Goal: Transaction & Acquisition: Book appointment/travel/reservation

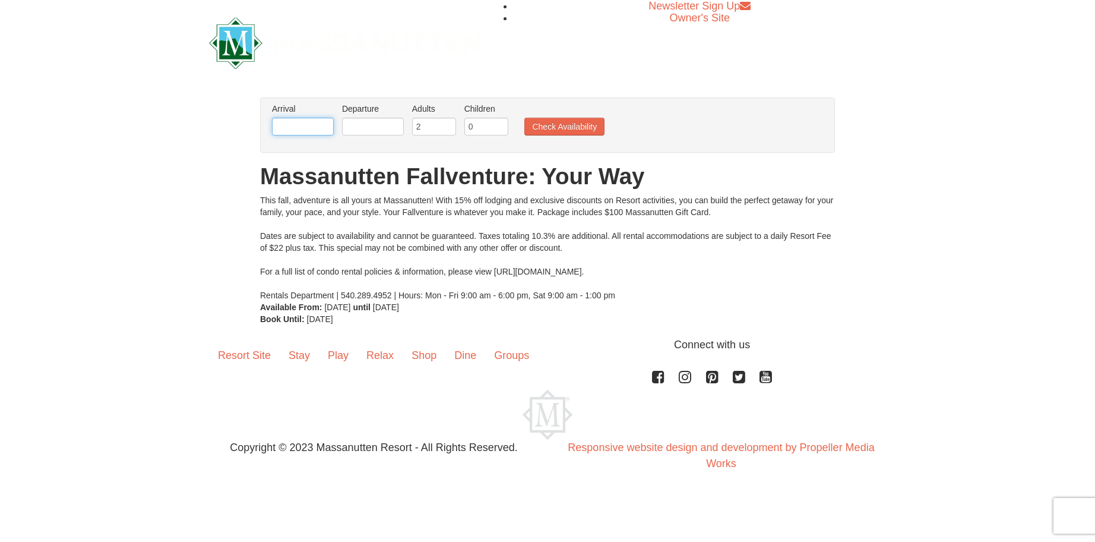
click at [324, 123] on input "text" at bounding box center [303, 127] width 62 height 18
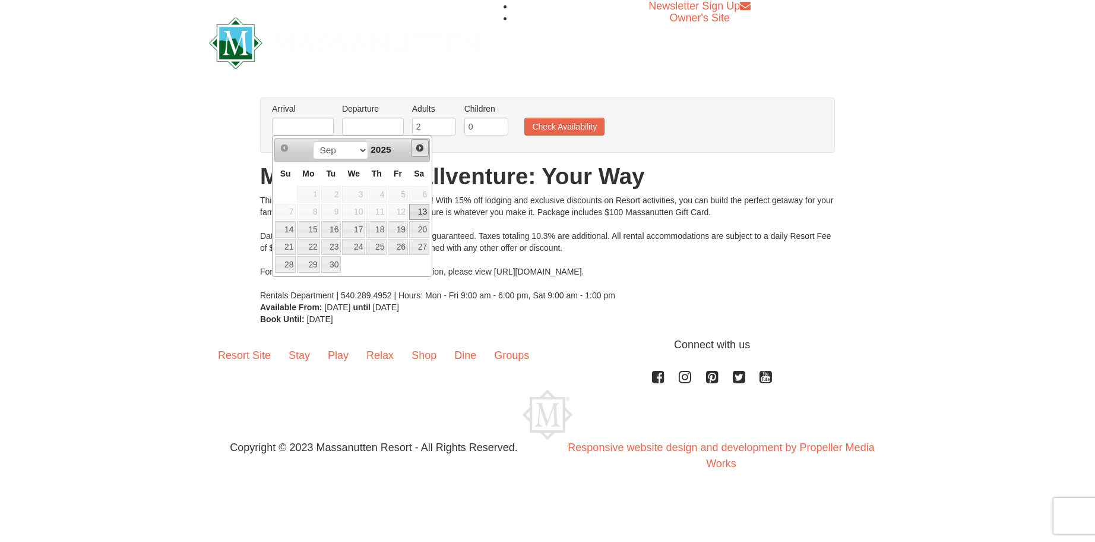
click at [419, 147] on span "Next" at bounding box center [420, 148] width 10 height 10
click at [419, 213] on link "8" at bounding box center [419, 212] width 20 height 17
type input "[DATE]"
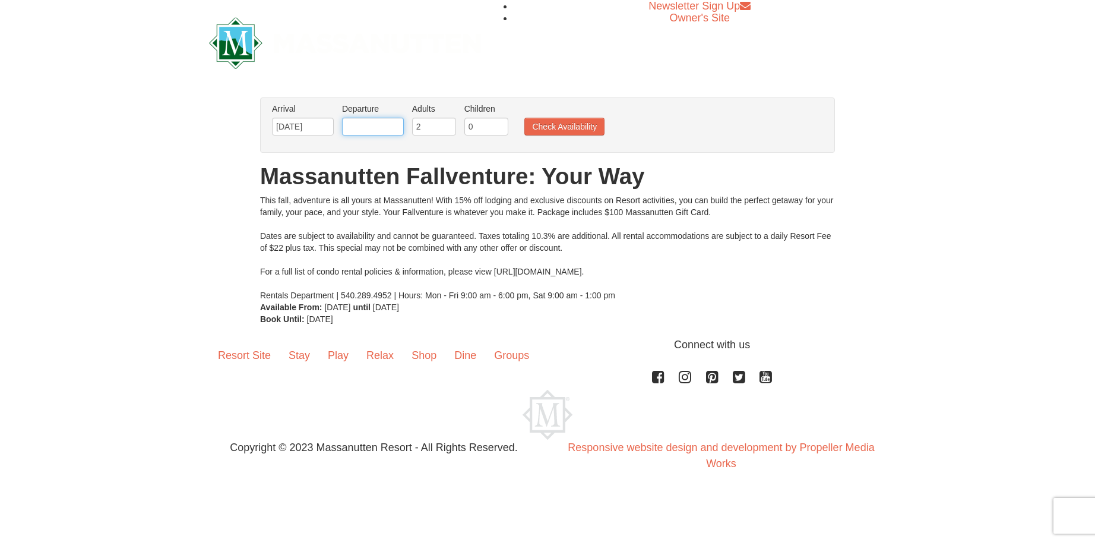
click at [383, 124] on input "text" at bounding box center [373, 127] width 62 height 18
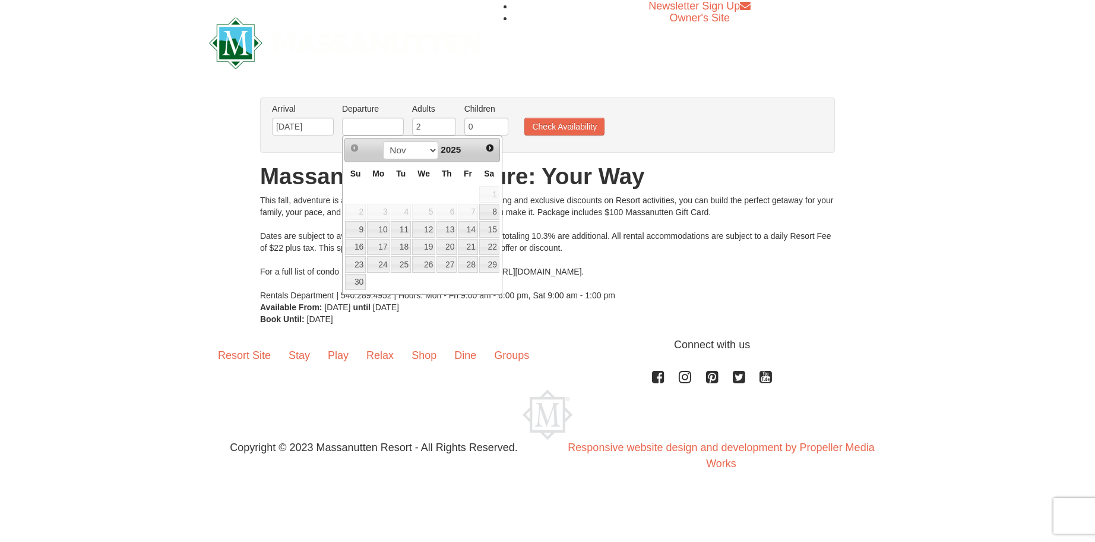
click at [466, 155] on div "Nov [DATE]" at bounding box center [422, 150] width 112 height 19
click at [404, 230] on link "11" at bounding box center [401, 229] width 20 height 17
type input "[DATE]"
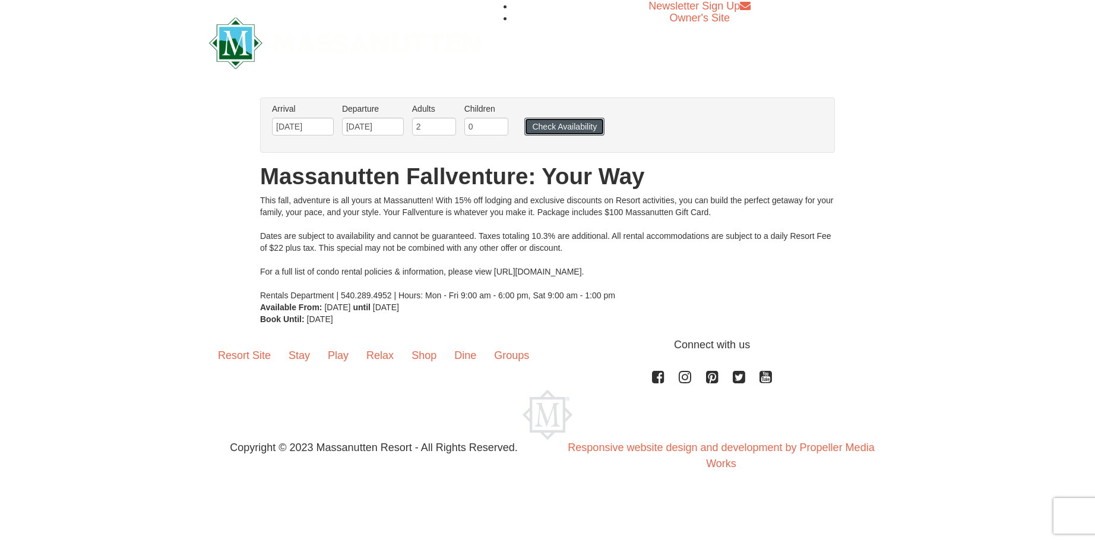
click at [545, 126] on button "Check Availability" at bounding box center [564, 127] width 80 height 18
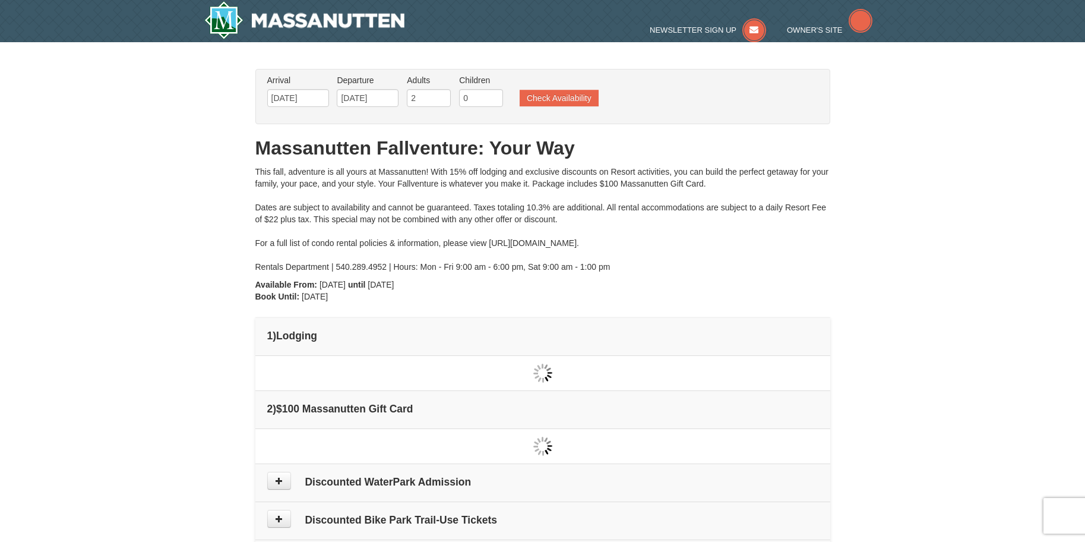
type input "[DATE]"
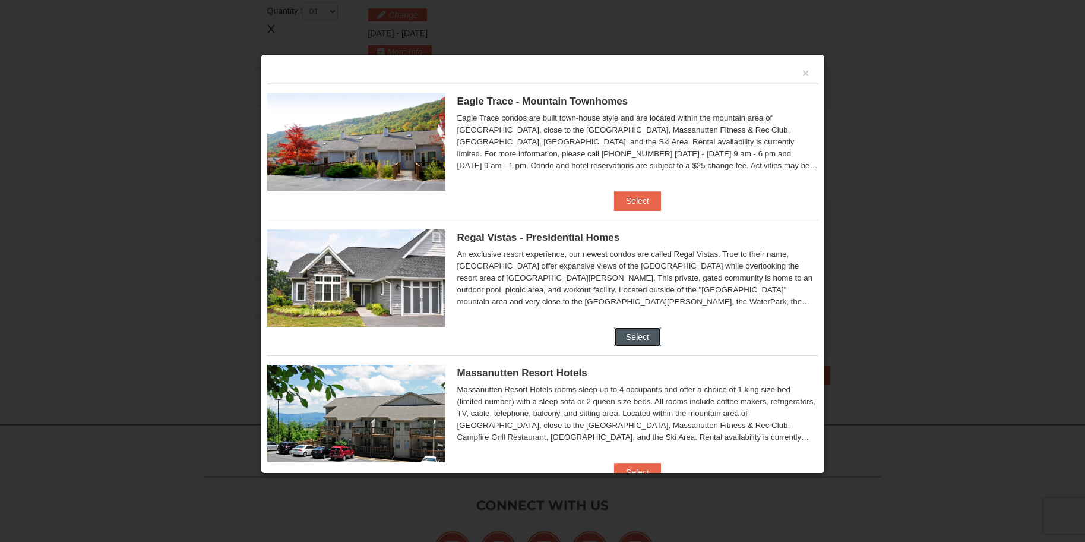
click at [630, 335] on button "Select" at bounding box center [637, 336] width 47 height 19
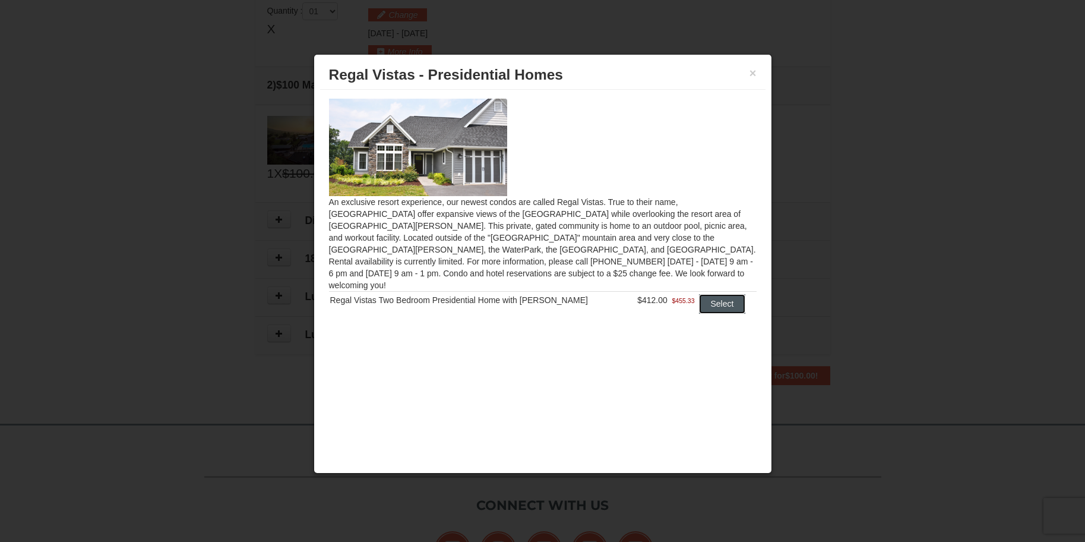
click at [710, 294] on button "Select" at bounding box center [722, 303] width 47 height 19
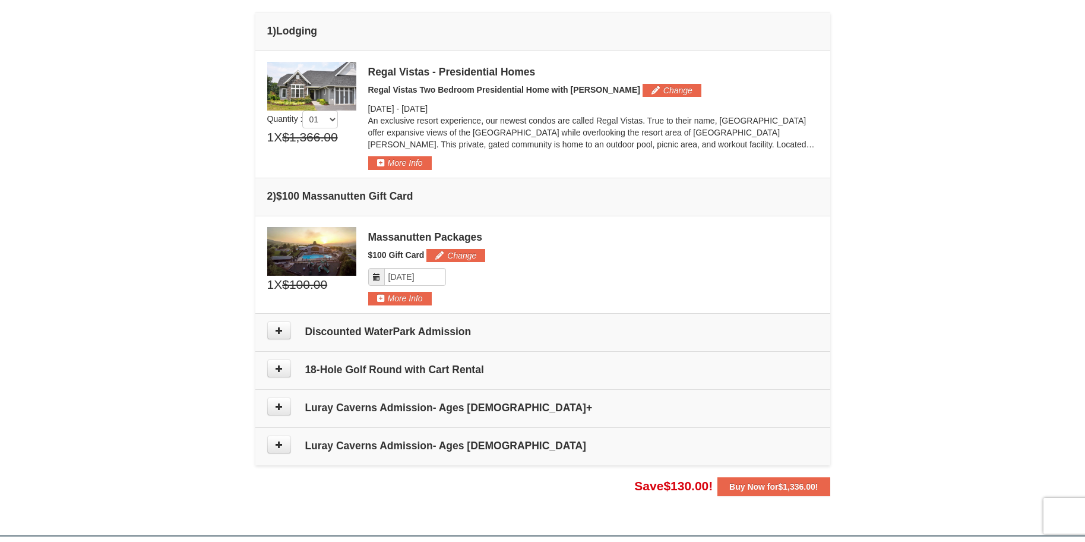
scroll to position [482, 0]
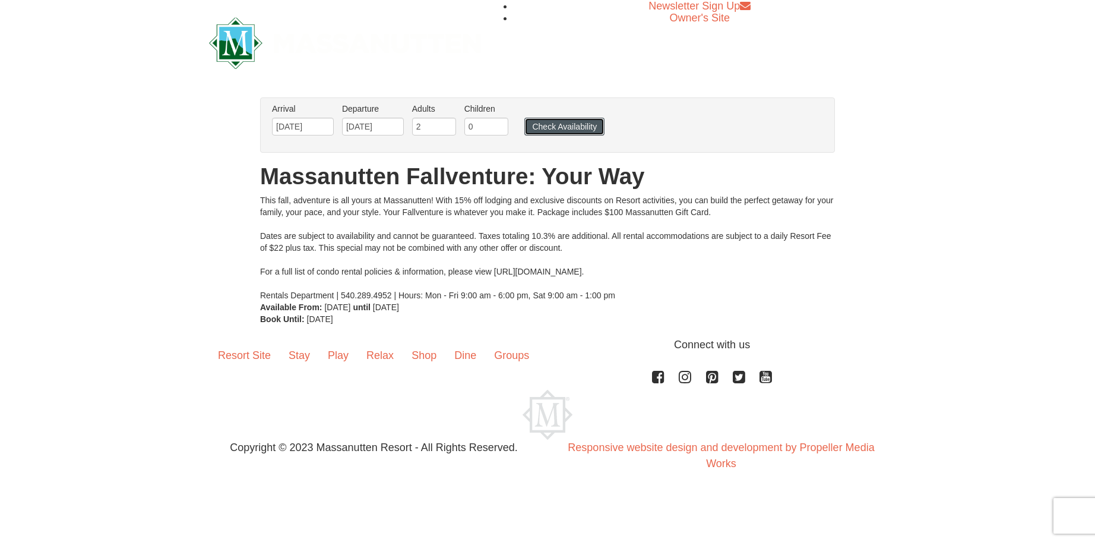
click at [555, 125] on button "Check Availability" at bounding box center [564, 127] width 80 height 18
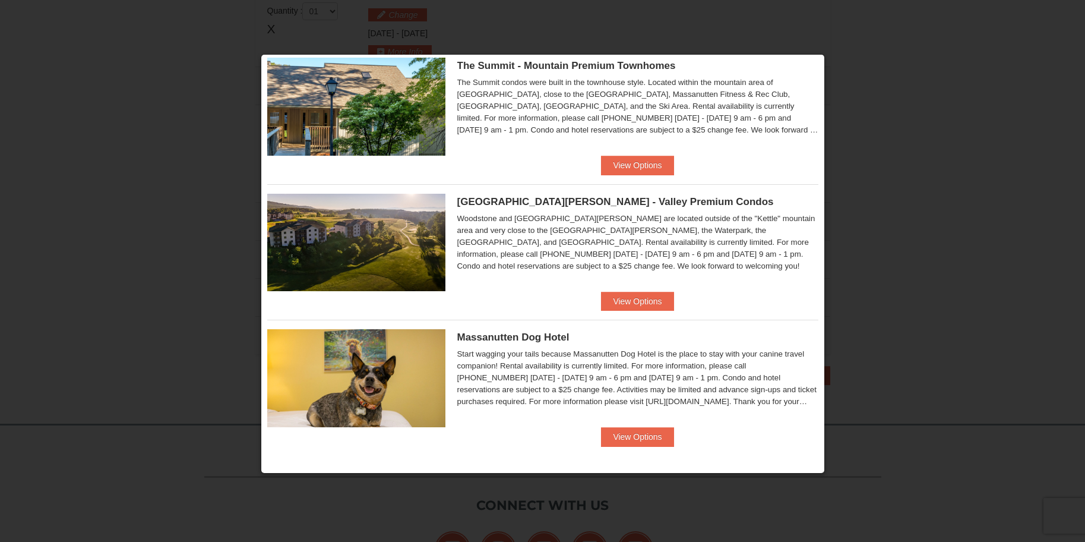
scroll to position [325, 0]
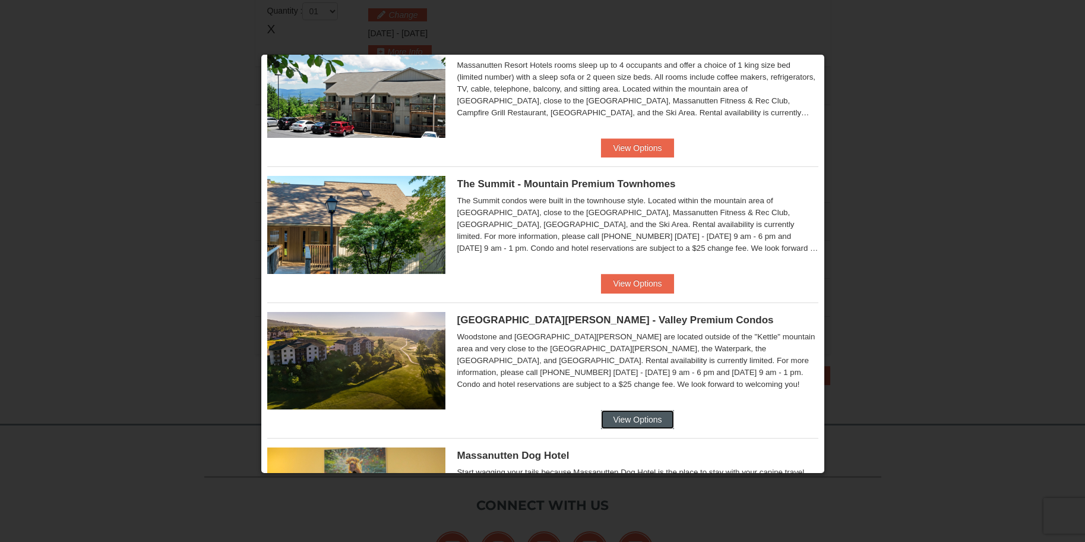
click at [638, 416] on button "View Options" at bounding box center [637, 419] width 72 height 19
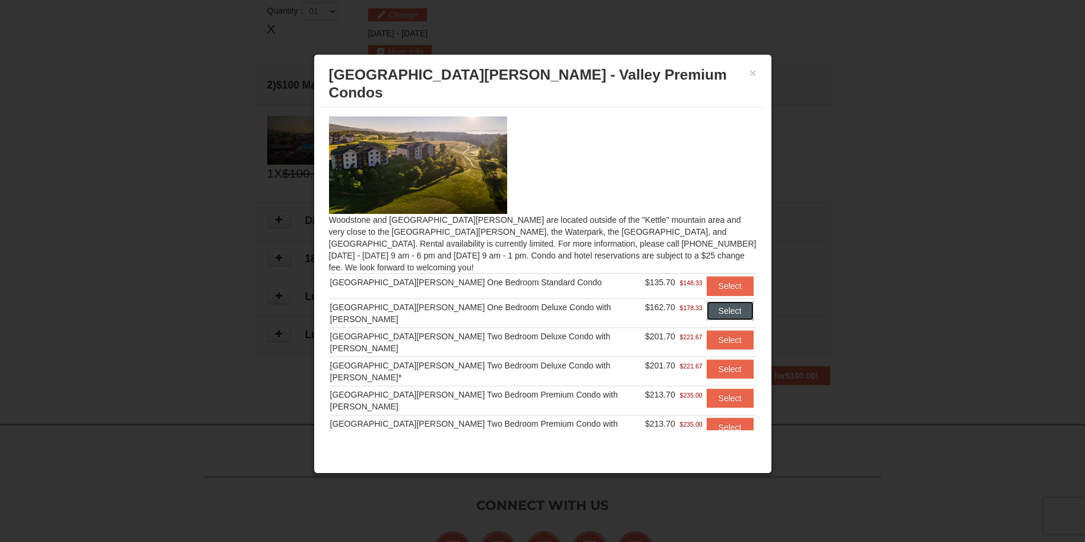
click at [719, 301] on button "Select" at bounding box center [730, 310] width 47 height 19
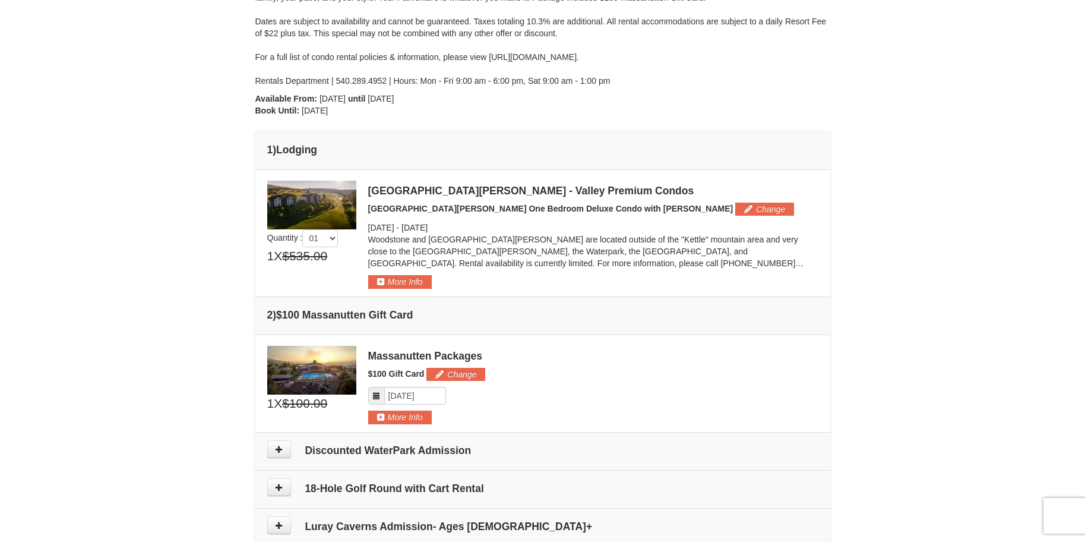
scroll to position [67, 0]
